Goal: Task Accomplishment & Management: Manage account settings

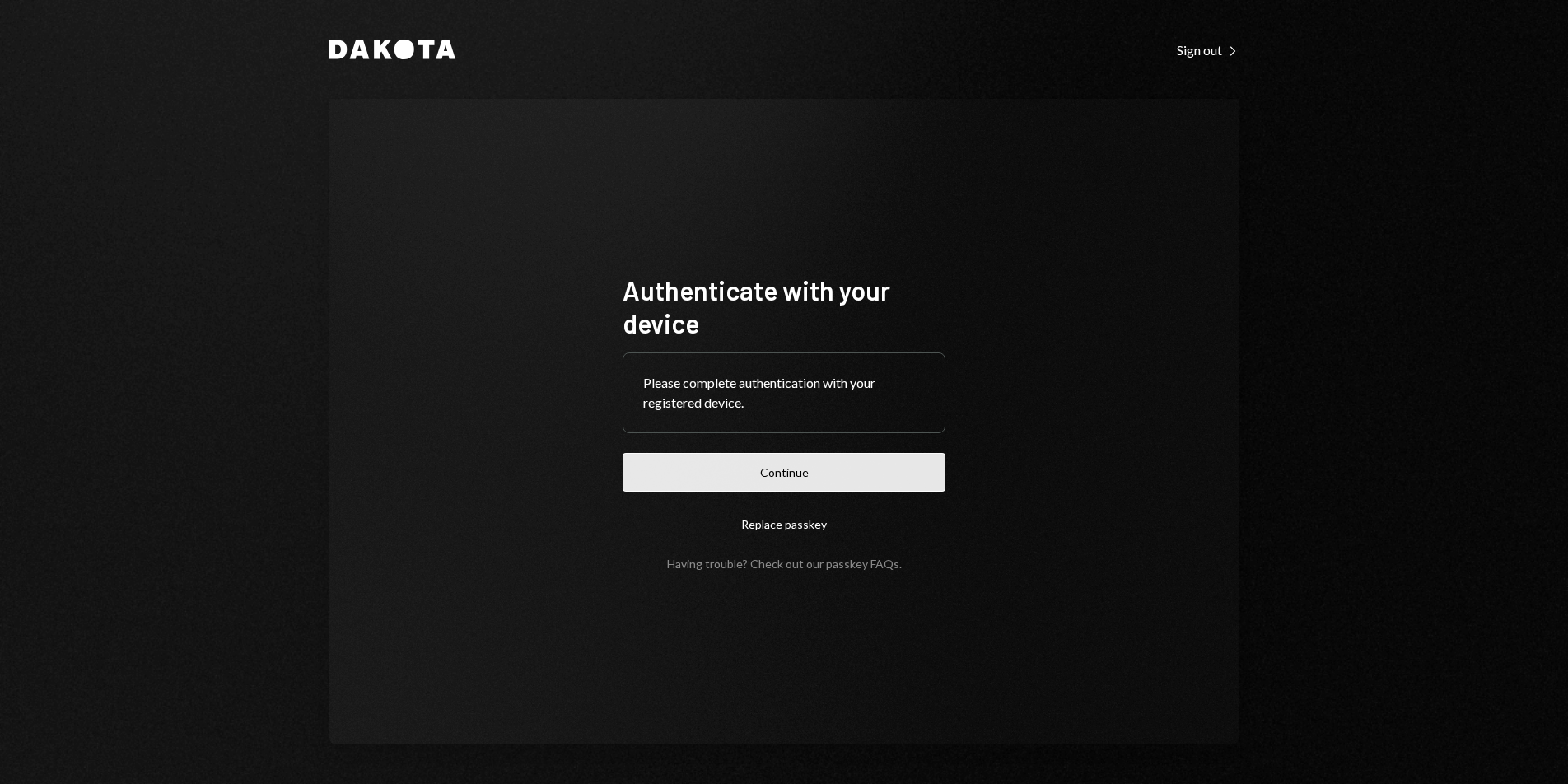
click at [826, 481] on button "Continue" at bounding box center [784, 472] width 323 height 39
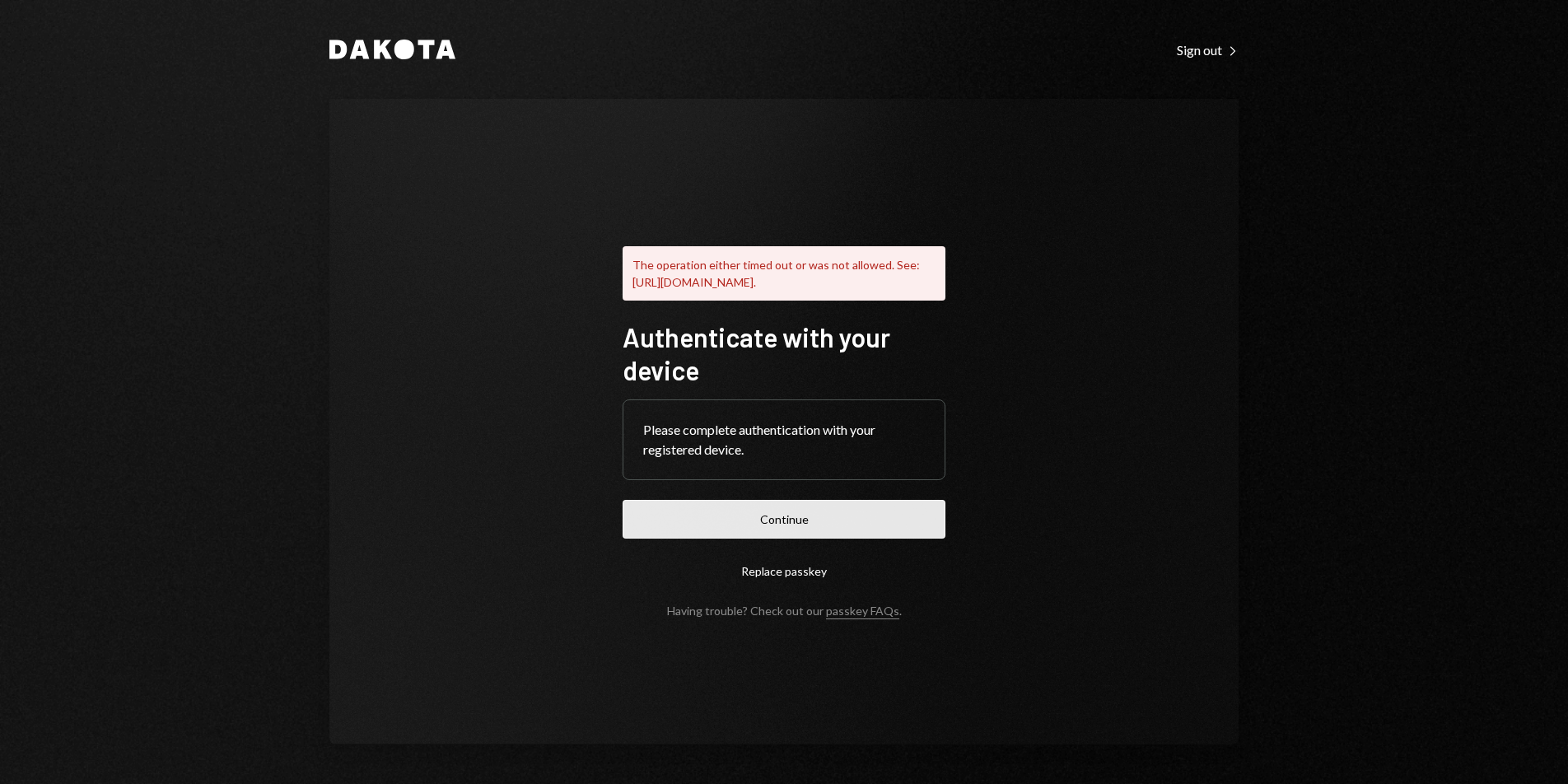
click at [730, 533] on button "Continue" at bounding box center [784, 518] width 323 height 39
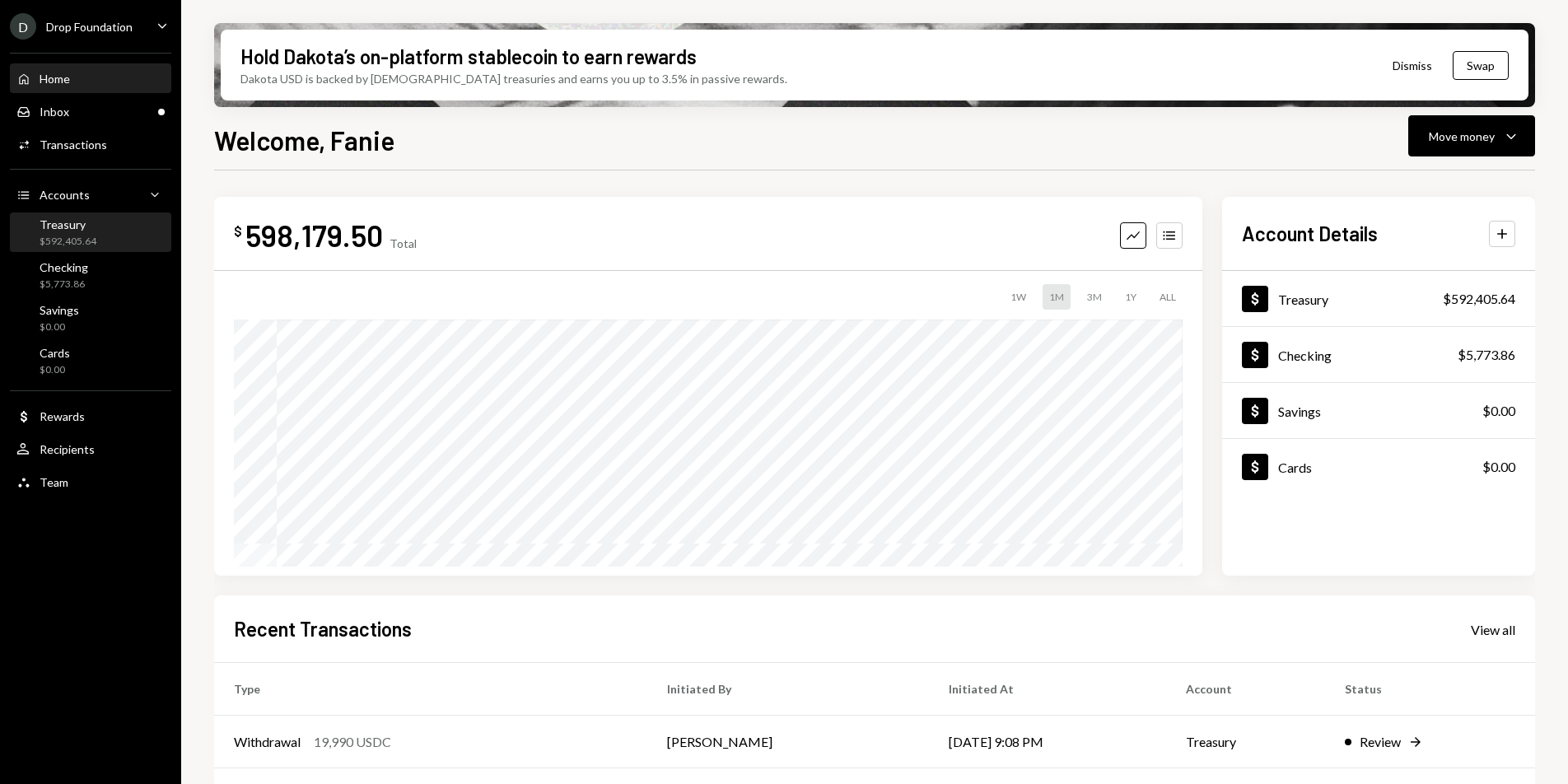
click at [70, 240] on div "$592,405.64" at bounding box center [67, 242] width 57 height 14
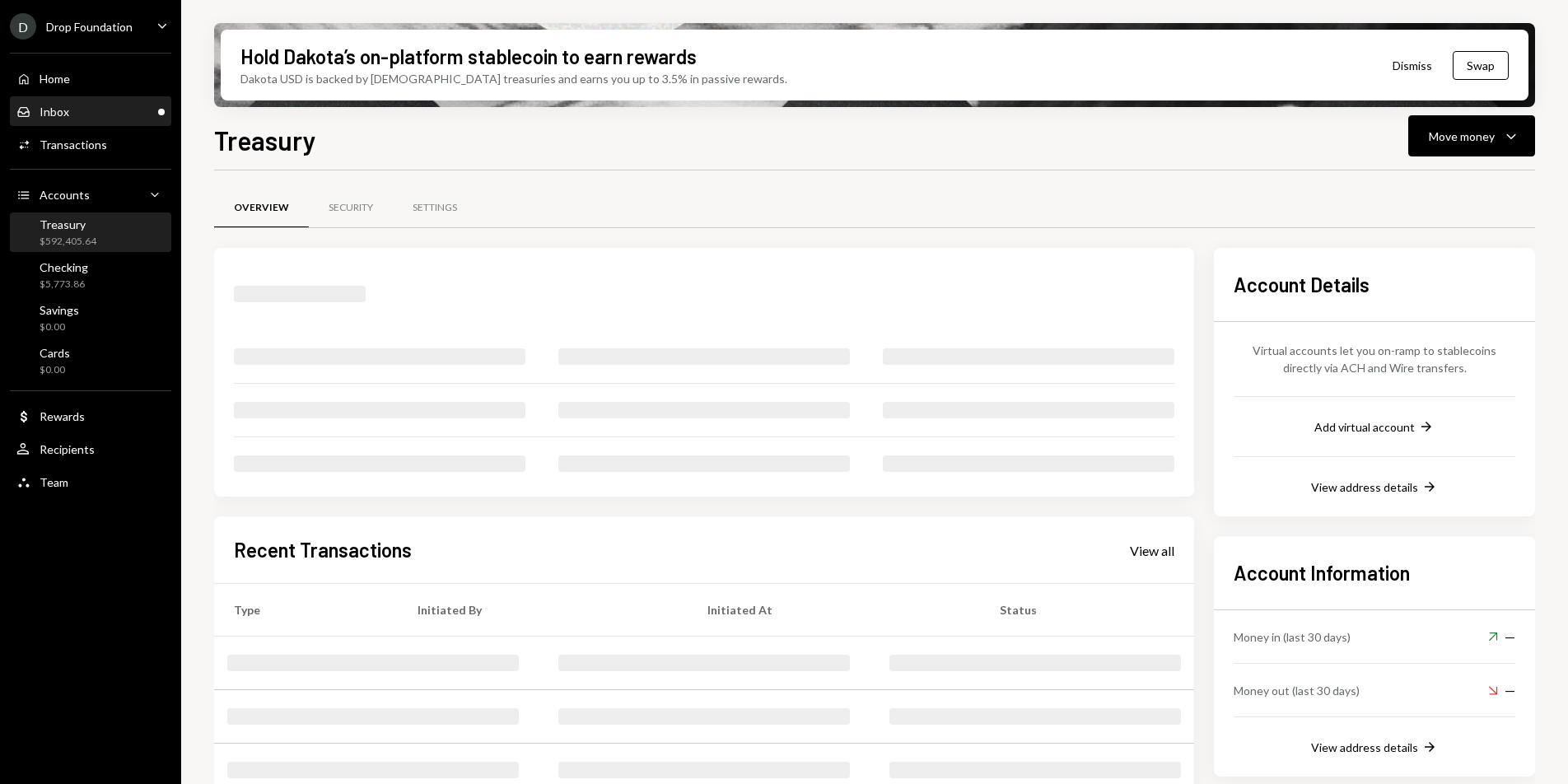
click at [72, 106] on div "Inbox Inbox" at bounding box center [90, 112] width 148 height 15
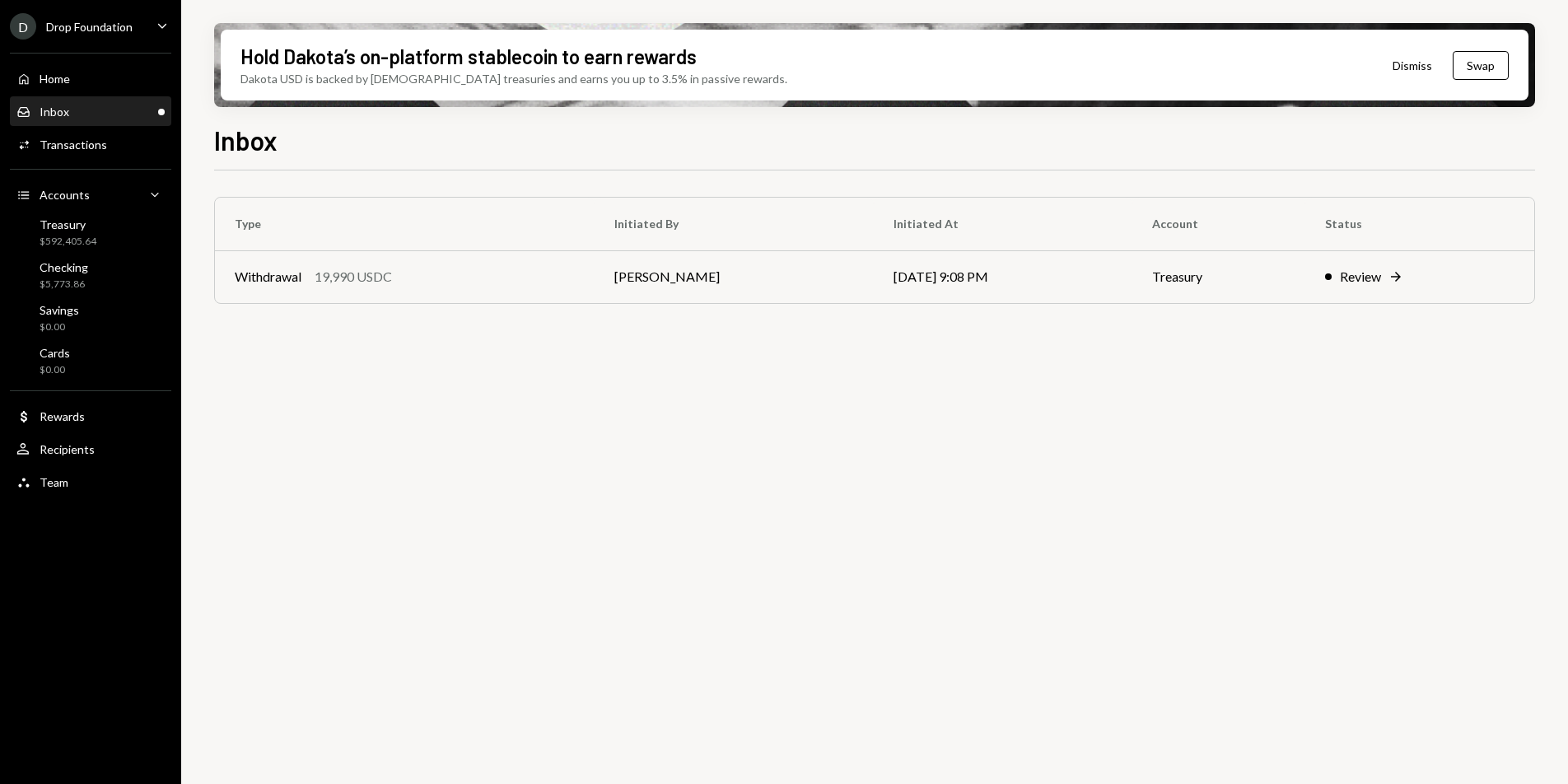
click at [136, 27] on div "D Drop Foundation Caret Down" at bounding box center [91, 26] width 181 height 26
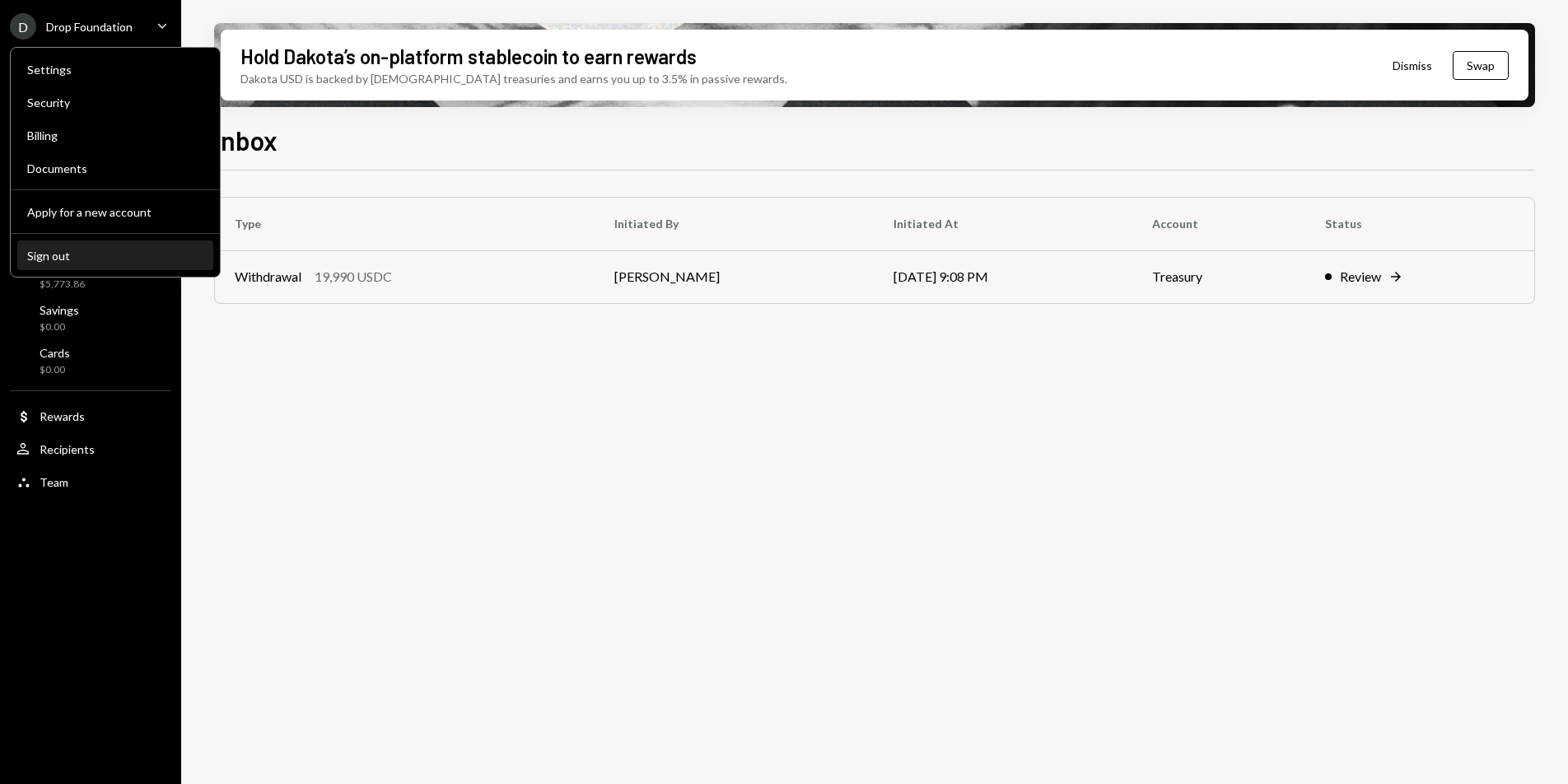
click at [81, 257] on div "Sign out" at bounding box center [115, 256] width 176 height 14
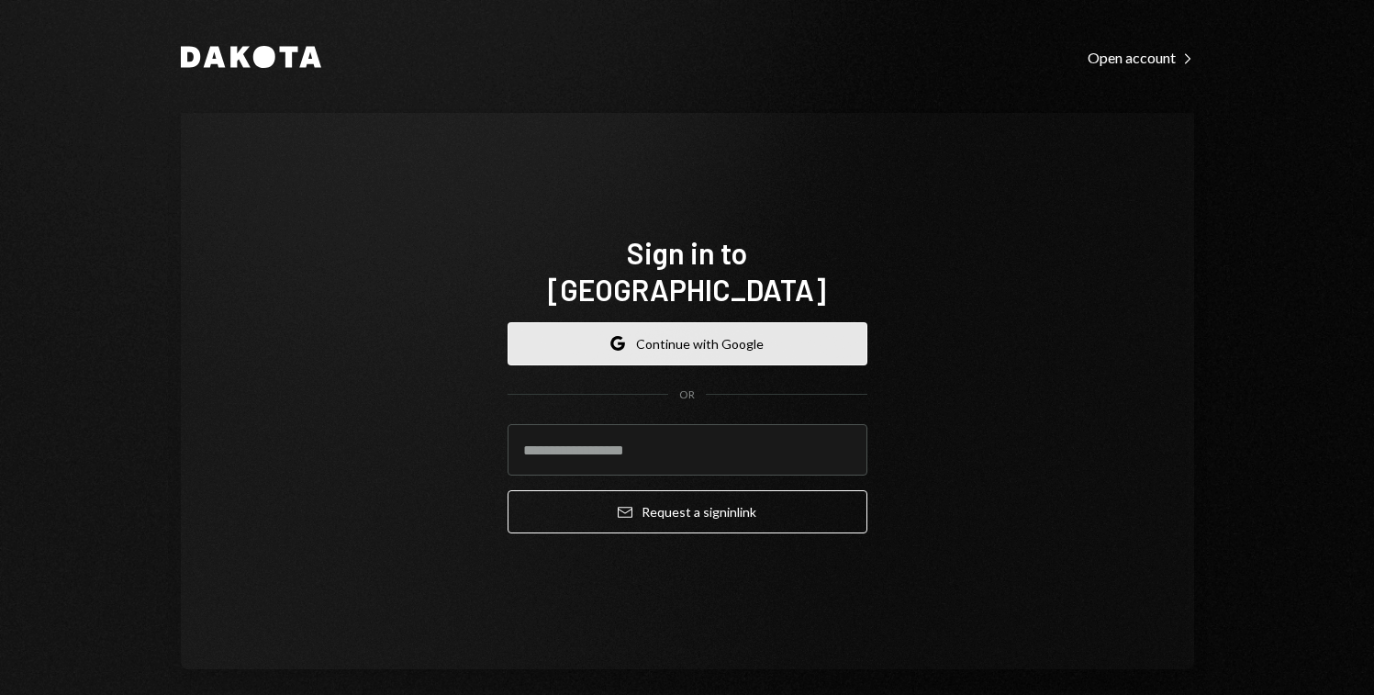
click at [661, 322] on button "Google Continue with Google" at bounding box center [688, 343] width 360 height 43
